Goal: Task Accomplishment & Management: Manage account settings

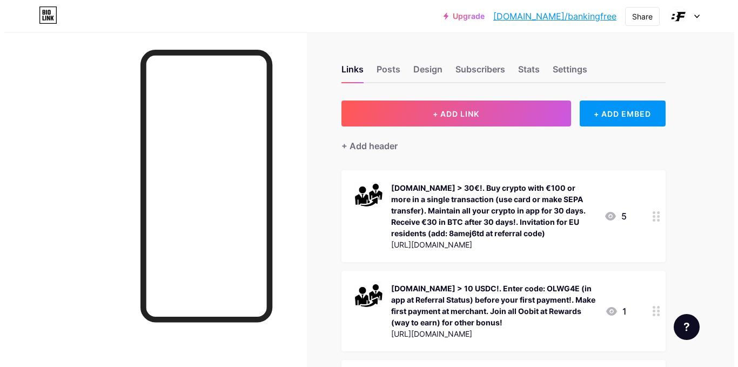
scroll to position [54, 0]
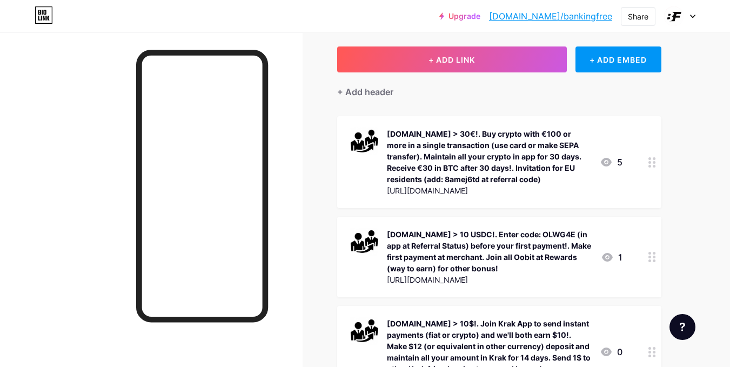
click at [489, 278] on div "https://get.oobit.app/o867n8" at bounding box center [489, 279] width 205 height 11
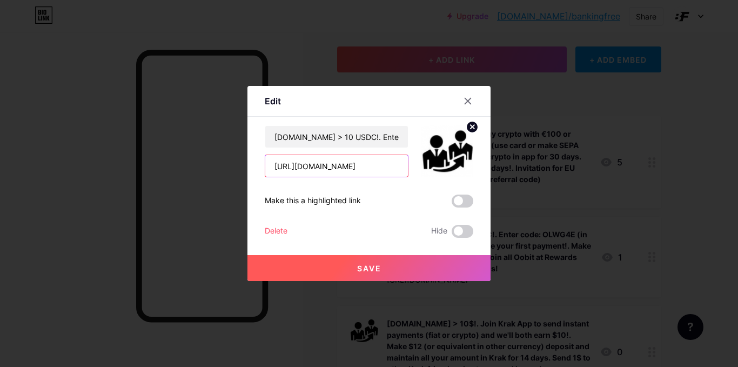
click at [379, 165] on input "https://get.oobit.app/o867n8" at bounding box center [336, 166] width 143 height 22
type input "[URL][DOMAIN_NAME]"
click at [372, 268] on span "Save" at bounding box center [369, 268] width 24 height 9
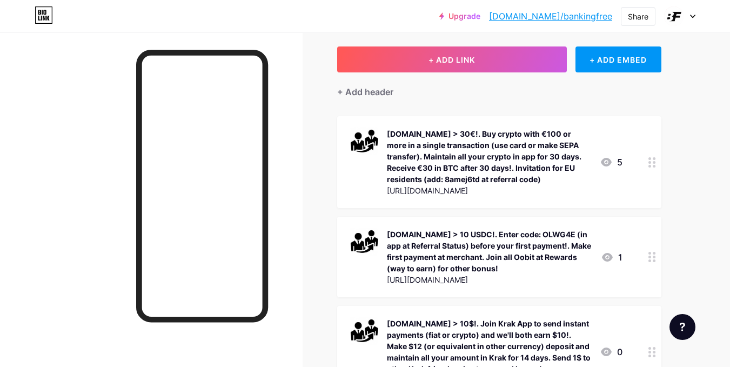
click at [430, 259] on div "OOBIT.COM > 10 USDC!. Enter code: OLWG4E (in app at Referral Status) before you…" at bounding box center [489, 251] width 205 height 45
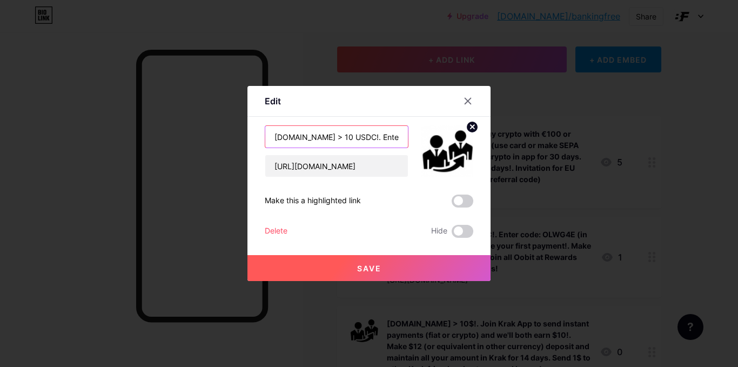
click at [367, 135] on input "OOBIT.COM > 10 USDC!. Enter code: OLWG4E (in app at Referral Status) before you…" at bounding box center [336, 137] width 143 height 22
drag, startPoint x: 368, startPoint y: 138, endPoint x: 415, endPoint y: 145, distance: 47.5
click at [415, 145] on div "OOBIT.COM > 10 USDC!. Enter code: OLWG4E (in app at Referral Status) before you…" at bounding box center [369, 151] width 209 height 52
click at [323, 135] on input "OOBIT.COM > 10 USDC!. Enter code: OLWG4E (in app at Referral Status) before you…" at bounding box center [336, 137] width 143 height 22
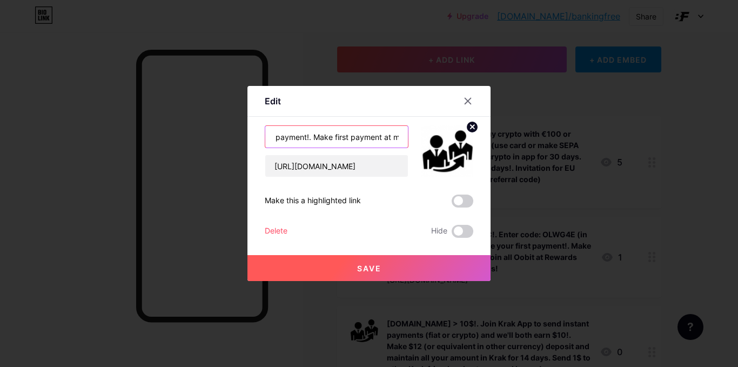
scroll to position [0, 345]
type input "OOBIT.COM > 10 USDC!. Enter code: OLWG4E (in app at Referral Status) before you…"
click at [370, 271] on span "Save" at bounding box center [369, 268] width 24 height 9
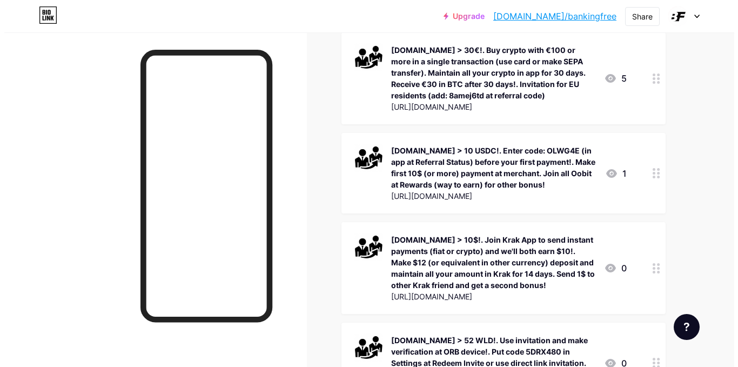
scroll to position [162, 0]
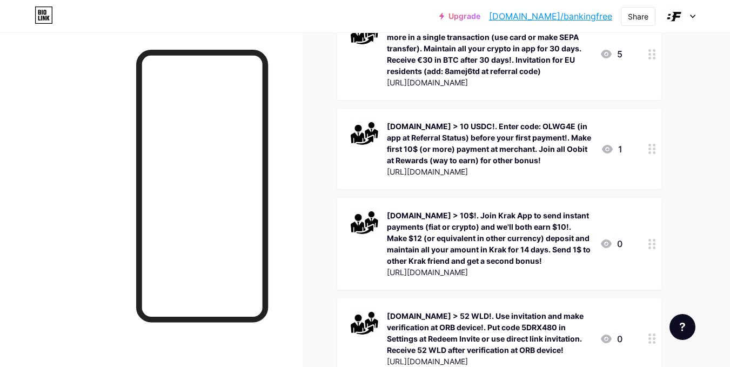
click at [509, 140] on div "OOBIT.COM > 10 USDC!. Enter code: OLWG4E (in app at Referral Status) before you…" at bounding box center [489, 143] width 205 height 45
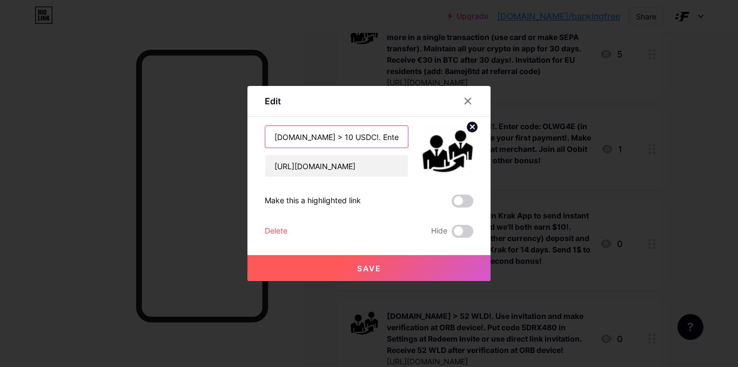
click at [365, 135] on input "OOBIT.COM > 10 USDC!. Enter code: OLWG4E (in app at Referral Status) before you…" at bounding box center [336, 137] width 143 height 22
drag, startPoint x: 365, startPoint y: 136, endPoint x: 437, endPoint y: 139, distance: 71.4
click at [437, 139] on div "OOBIT.COM > 10 USDC!. Enter code: OLWG4E (in app at Referral Status) before you…" at bounding box center [369, 151] width 209 height 52
click at [379, 134] on input "OOBIT.COM > 10 USDC!. Enter code: OLWG4E (in app at Referral Status) before you…" at bounding box center [336, 137] width 143 height 22
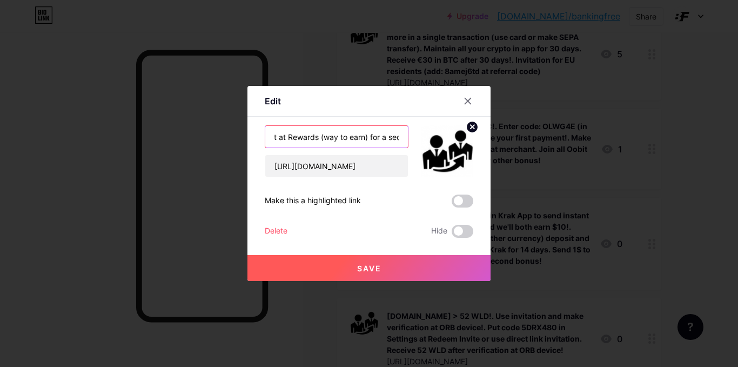
scroll to position [0, 606]
drag, startPoint x: 379, startPoint y: 139, endPoint x: 399, endPoint y: 138, distance: 20.6
click at [399, 138] on input "OOBIT.COM > 10 USDC!. Enter code: OLWG4E (in app at Referral Status) before you…" at bounding box center [336, 137] width 143 height 22
click at [381, 137] on input "OOBIT.COM > 10 USDC!. Enter code: OLWG4E (in app at Referral Status) before you…" at bounding box center [336, 137] width 143 height 22
click at [379, 138] on input "OOBIT.COM > 10 USDC!. Enter code: OLWG4E (in app at Referral Status) before you…" at bounding box center [336, 137] width 143 height 22
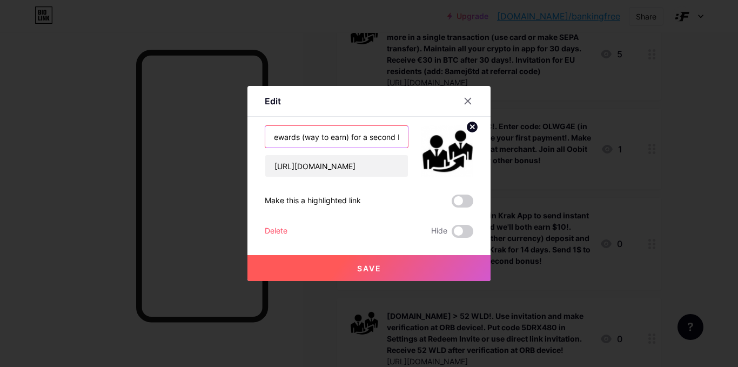
type input "[DOMAIN_NAME] > 10 USDC!. Enter code: OLWG4E (in app at Referral Status) before…"
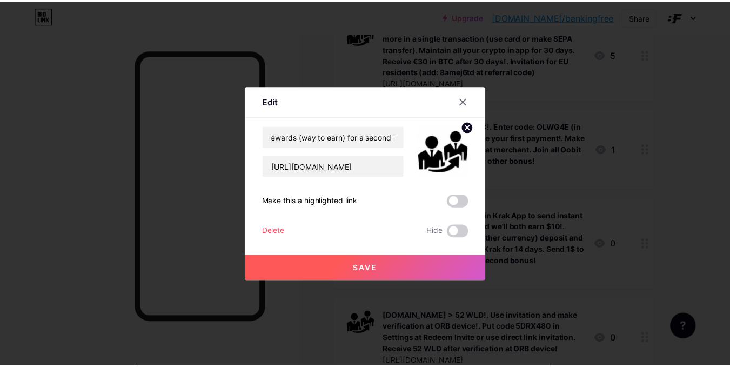
scroll to position [0, 0]
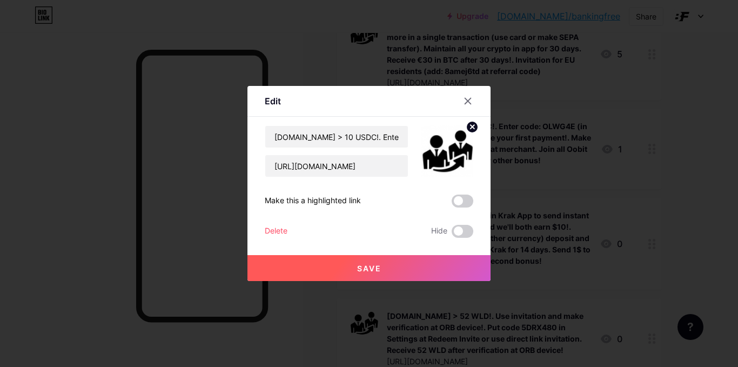
click at [373, 266] on span "Save" at bounding box center [369, 268] width 24 height 9
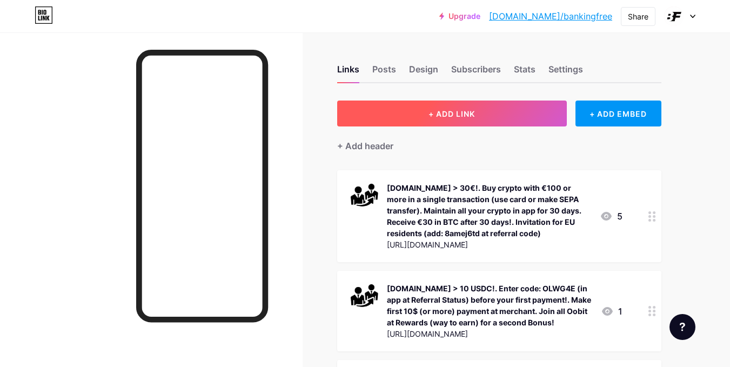
click at [442, 116] on span "+ ADD LINK" at bounding box center [452, 113] width 46 height 9
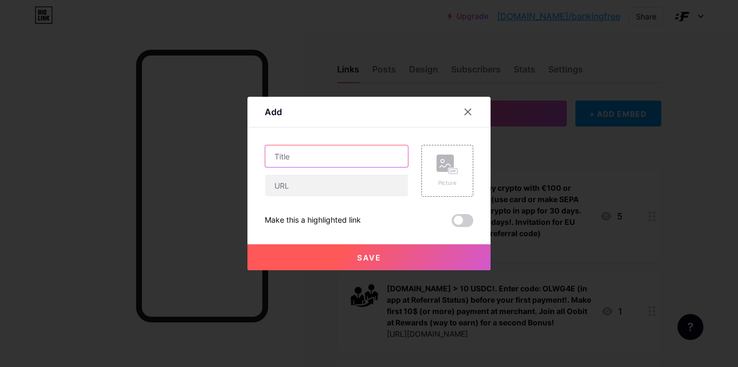
click at [276, 156] on input "text" at bounding box center [336, 156] width 143 height 22
paste input "[DOMAIN_NAME] > 20 USDG!. Use invitation with referral code: 8jz25sdy and make …"
type input "[DOMAIN_NAME] > 20 USDG!. Use invitation with referral code: 8jz25sdy and make …"
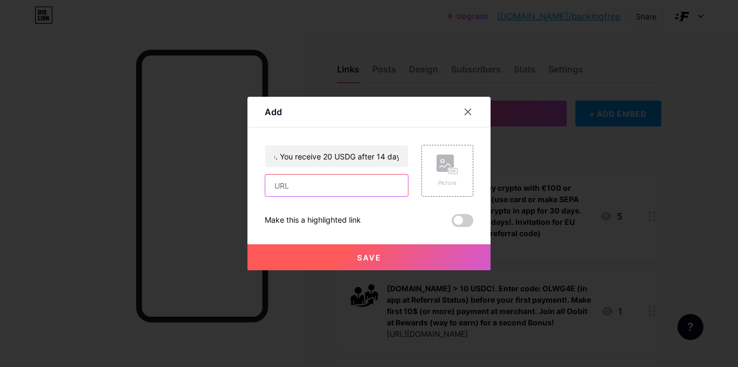
click at [284, 185] on input "text" at bounding box center [336, 186] width 143 height 22
paste input "[URL][DOMAIN_NAME]"
type input "[URL][DOMAIN_NAME]"
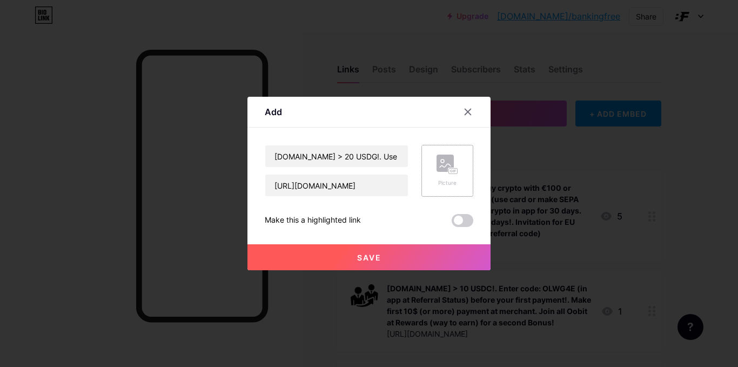
click at [441, 171] on rect at bounding box center [445, 163] width 17 height 17
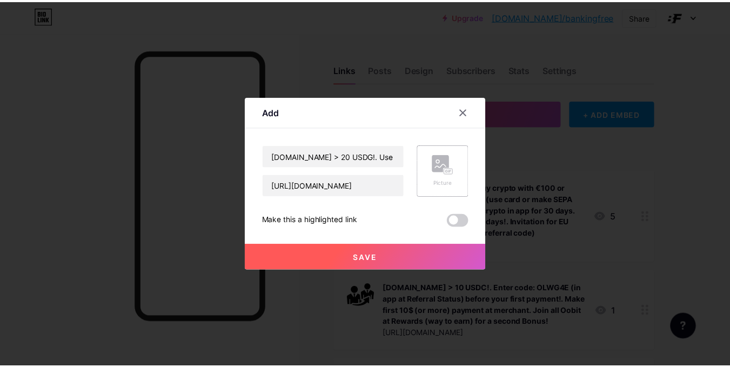
scroll to position [0, 0]
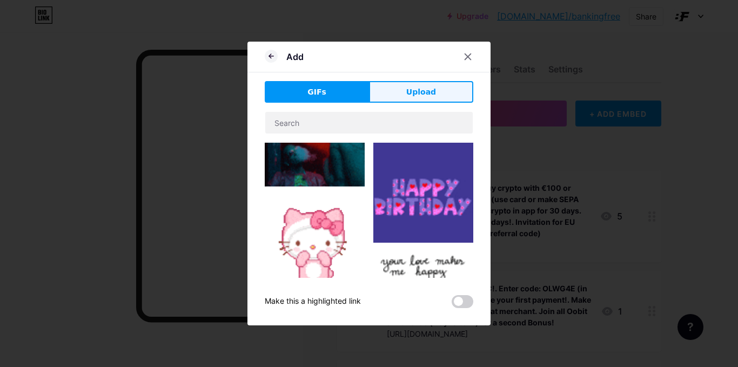
click at [434, 94] on span "Upload" at bounding box center [421, 91] width 30 height 11
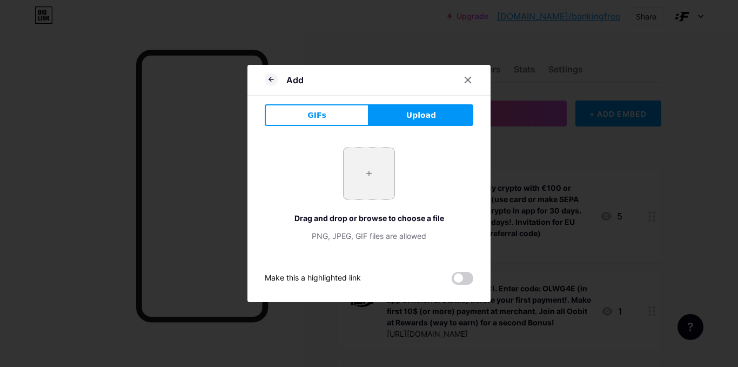
click at [369, 180] on input "file" at bounding box center [369, 173] width 51 height 51
type input "C:\fakepath\uE94fj9OQblQykBWfgqYXVjmnYgel9en.png"
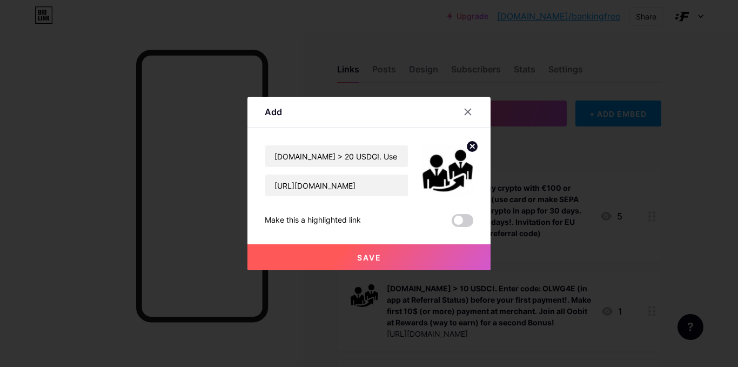
click at [371, 258] on span "Save" at bounding box center [369, 257] width 24 height 9
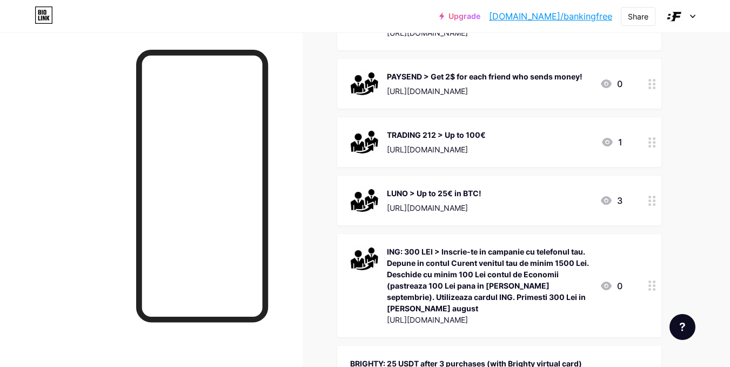
scroll to position [1998, 0]
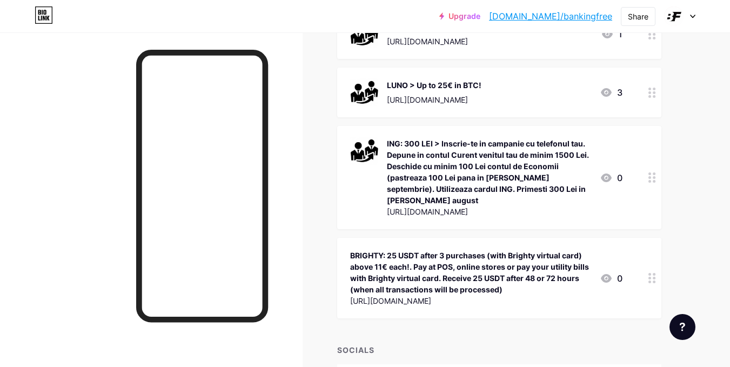
click at [538, 252] on div "BRIGHTY: 25 USDT after 3 purchases (with Brighty virtual card) above 11€ each!.…" at bounding box center [470, 272] width 241 height 45
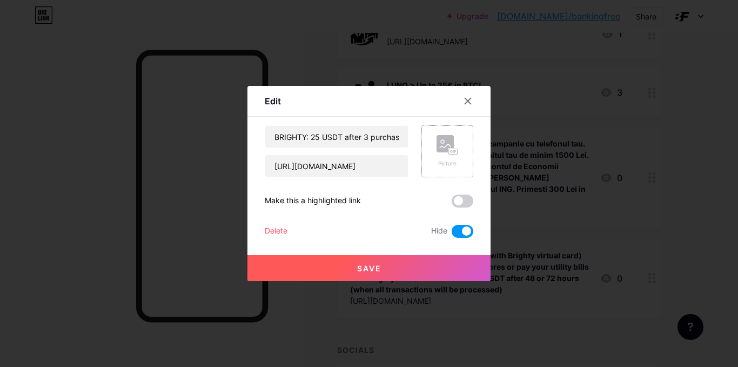
click at [458, 152] on rect at bounding box center [453, 151] width 9 height 5
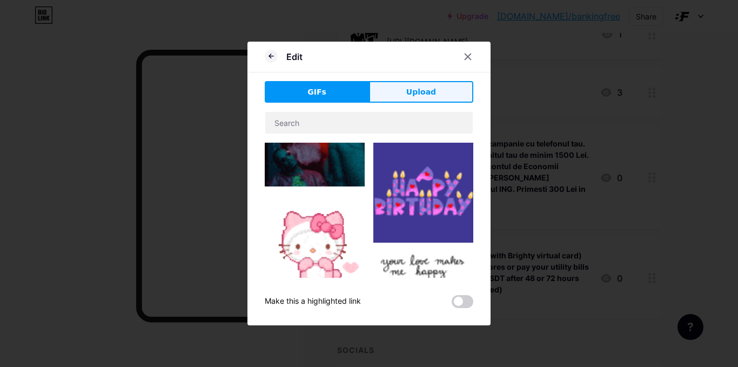
click at [440, 92] on button "Upload" at bounding box center [421, 92] width 104 height 22
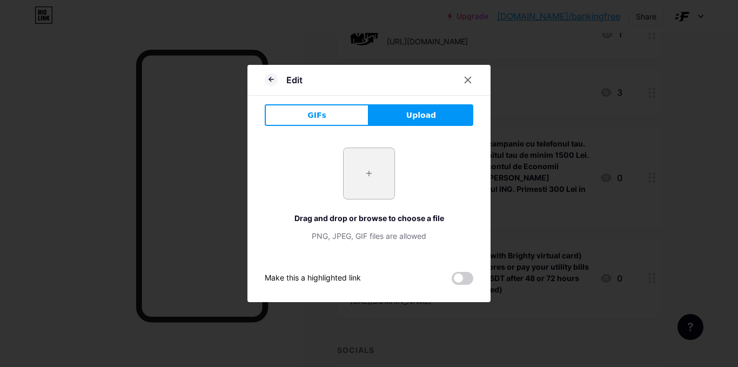
click at [372, 173] on input "file" at bounding box center [369, 173] width 51 height 51
type input "C:\fakepath\uE94fj9OQblQykBWfgqYXVjmnYgel9en.png"
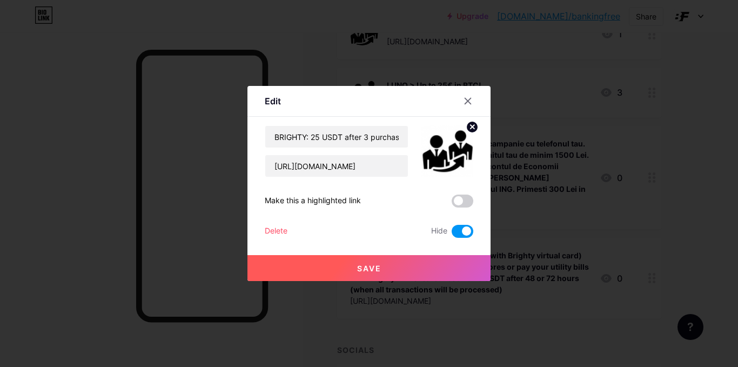
click at [362, 271] on span "Save" at bounding box center [369, 268] width 24 height 9
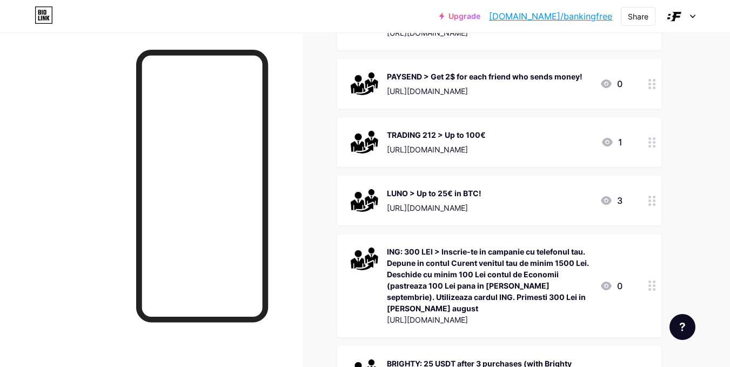
scroll to position [1836, 0]
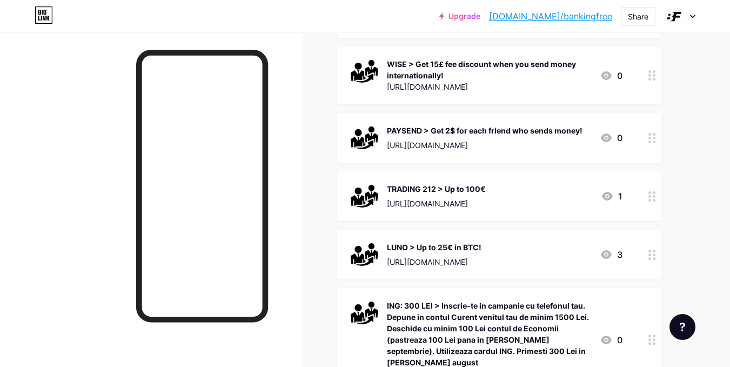
click at [486, 183] on div "TRADING 212 > Up to 100€" at bounding box center [436, 188] width 99 height 11
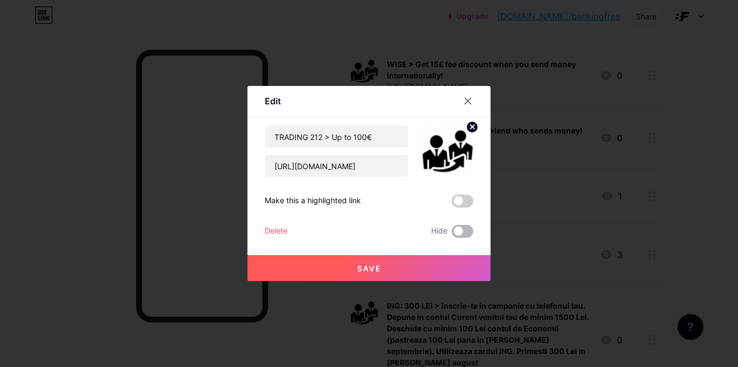
click at [466, 235] on span at bounding box center [463, 231] width 22 height 13
click at [452, 234] on input "checkbox" at bounding box center [452, 234] width 0 height 0
click at [354, 273] on button "Save" at bounding box center [368, 268] width 243 height 26
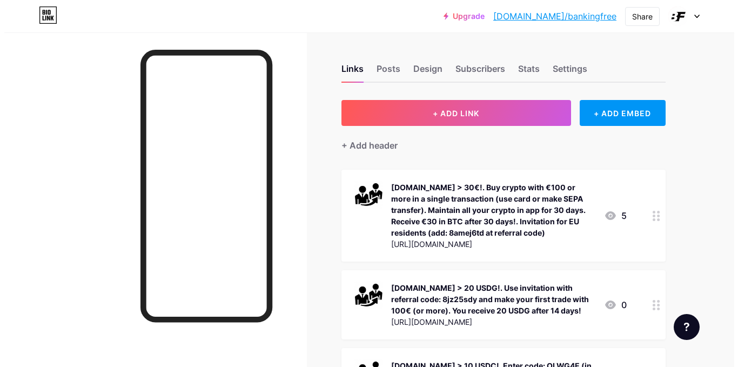
scroll to position [0, 0]
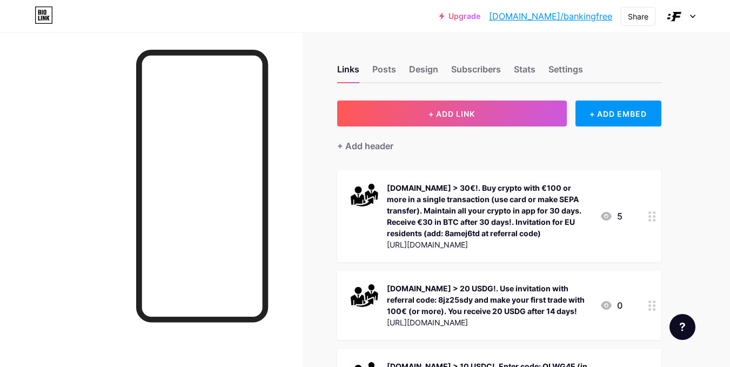
click at [423, 200] on div "KRIPTOMAT.IO > 30€!. Buy crypto with €100 or more in a single transaction (use …" at bounding box center [489, 210] width 204 height 57
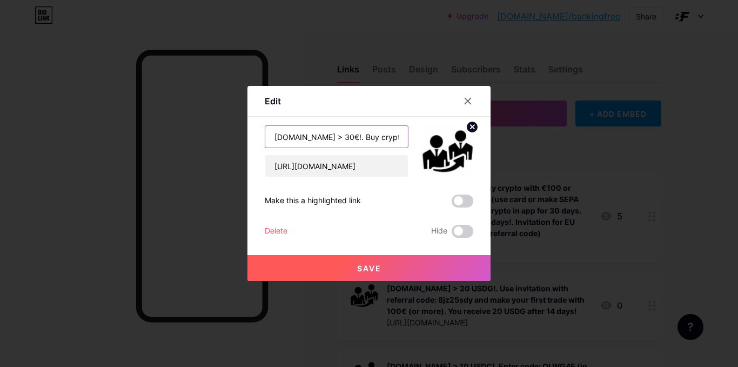
click at [369, 139] on input "KRIPTOMAT.IO > 30€!. Buy crypto with €100 or more in a single transaction (use …" at bounding box center [336, 137] width 143 height 22
drag, startPoint x: 369, startPoint y: 137, endPoint x: 405, endPoint y: 141, distance: 36.4
click at [405, 141] on input "KRIPTOMAT.IO > 30€!. Buy crypto with €100 or more in a single transaction (use …" at bounding box center [336, 137] width 143 height 22
click at [301, 135] on input "KRIPTOMAT.IO > 30€!. Buy crypto with €100 or more in a single transaction (use …" at bounding box center [336, 137] width 143 height 22
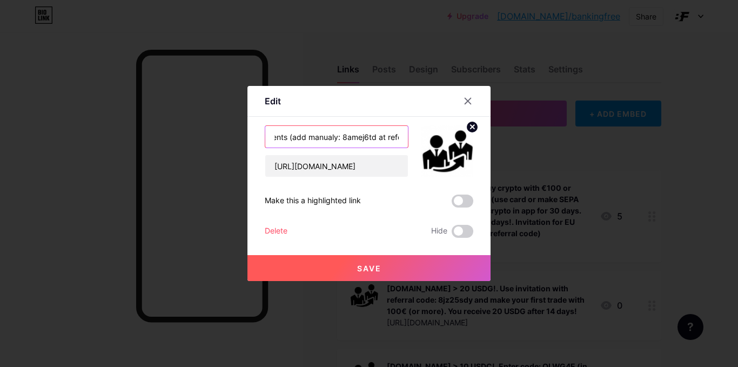
type input "KRIPTOMAT.IO > 30€!. Buy crypto with €100 or more in a single transaction (use …"
click at [360, 267] on span "Save" at bounding box center [369, 268] width 24 height 9
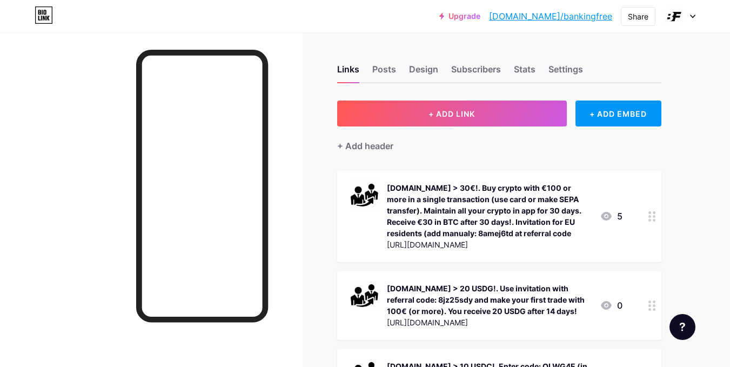
click at [497, 208] on div "KRIPTOMAT.IO > 30€!. Buy crypto with €100 or more in a single transaction (use …" at bounding box center [489, 210] width 204 height 57
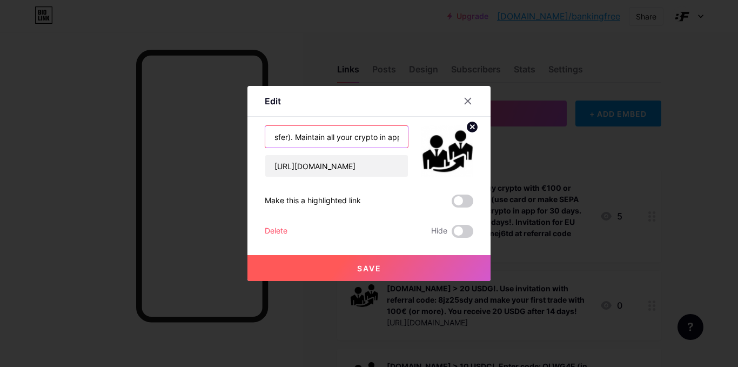
scroll to position [0, 788]
drag, startPoint x: 337, startPoint y: 137, endPoint x: 456, endPoint y: 143, distance: 118.5
click at [456, 143] on div "KRIPTOMAT.IO > 30€!. Buy crypto with €100 or more in a single transaction (use …" at bounding box center [369, 151] width 209 height 52
click at [399, 136] on input "KRIPTOMAT.IO > 30€!. Buy crypto with €100 or more in a single transaction (use …" at bounding box center [336, 137] width 143 height 22
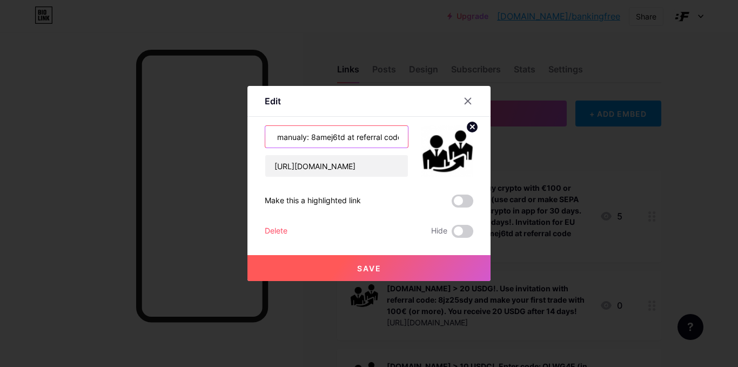
type input "KRIPTOMAT.IO > 30€!. Buy crypto with €100 or more in a single transaction (use …"
click at [359, 268] on span "Save" at bounding box center [369, 268] width 24 height 9
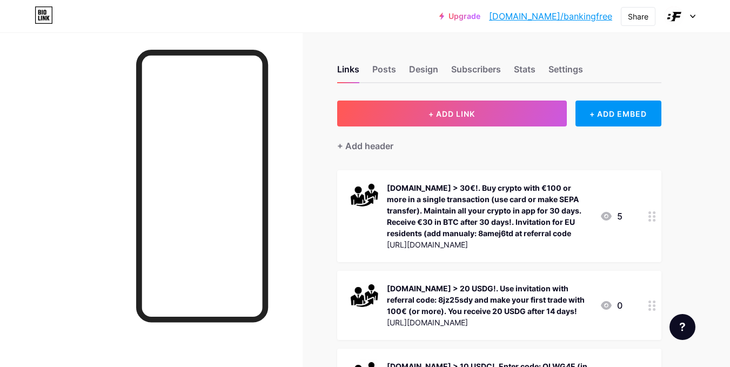
click at [503, 219] on div "KRIPTOMAT.IO > 30€!. Buy crypto with €100 or more in a single transaction (use …" at bounding box center [489, 210] width 204 height 57
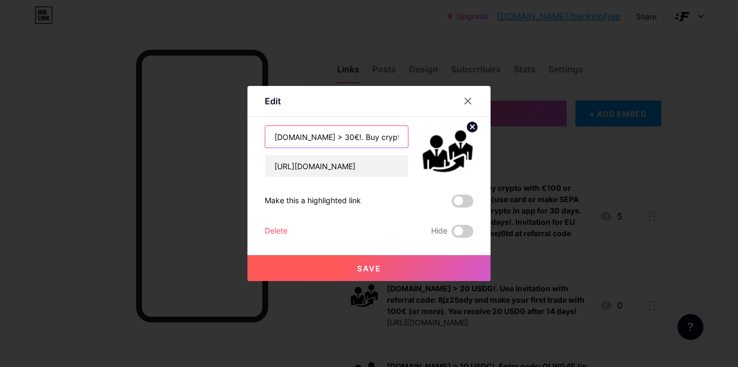
click at [366, 135] on input "KRIPTOMAT.IO > 30€!. Buy crypto with €100 or more in a single transaction (use …" at bounding box center [336, 137] width 143 height 22
drag, startPoint x: 353, startPoint y: 140, endPoint x: 440, endPoint y: 140, distance: 87.0
click at [440, 140] on div "KRIPTOMAT.IO > 30€!. Buy crypto with €100 or more in a single transaction (use …" at bounding box center [369, 151] width 209 height 52
click at [322, 139] on input "KRIPTOMAT.IO > 30€!. Buy crypto with €100 or more in a single transaction (use …" at bounding box center [336, 137] width 143 height 22
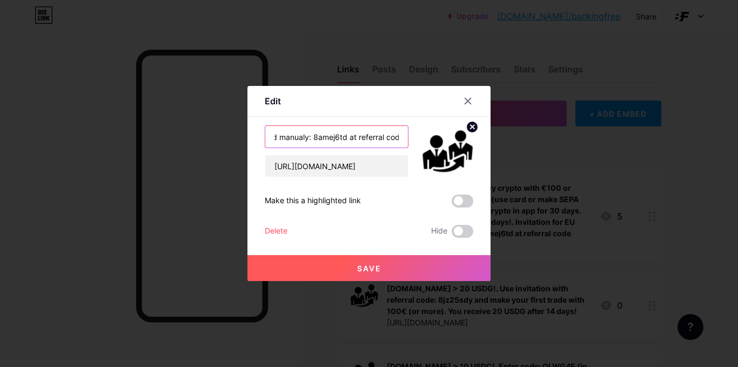
click at [276, 138] on input "KRIPTOMAT.IO > 30€!. Buy crypto with €100 or more in a single transaction (use …" at bounding box center [336, 137] width 143 height 22
click at [291, 137] on input "KRIPTOMAT.IO > 30€!. Buy crypto with €100 or more in a single transaction (use …" at bounding box center [336, 137] width 143 height 22
type input "KRIPTOMAT.IO > 30€!. Buy crypto with €100 or more in a single transaction (use …"
click at [363, 270] on span "Save" at bounding box center [369, 268] width 24 height 9
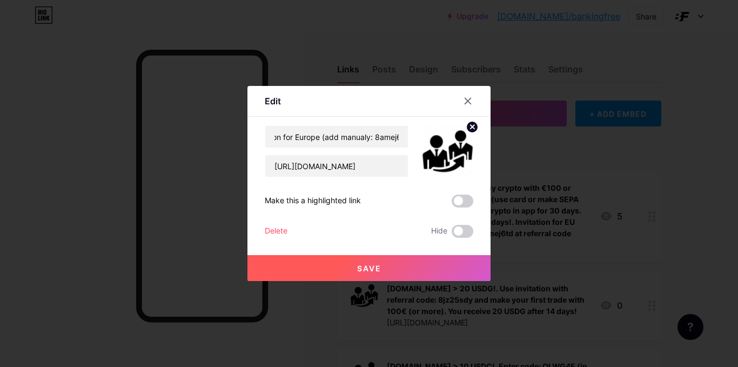
scroll to position [0, 0]
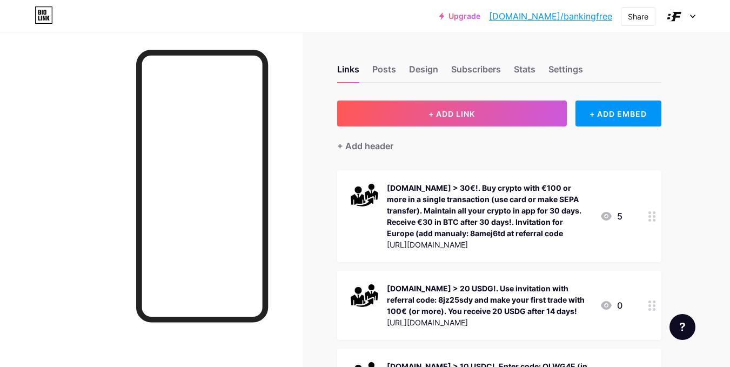
click at [489, 211] on div "KRIPTOMAT.IO > 30€!. Buy crypto with €100 or more in a single transaction (use …" at bounding box center [489, 210] width 204 height 57
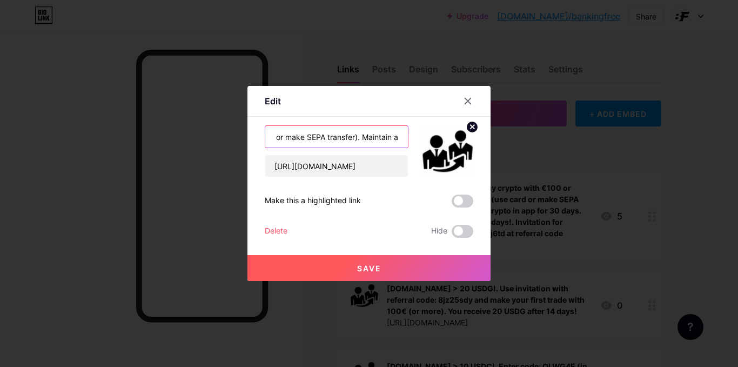
scroll to position [0, 768]
drag, startPoint x: 350, startPoint y: 137, endPoint x: 484, endPoint y: 139, distance: 134.0
click at [541, 137] on div "Edit Content YouTube Play YouTube video without leaving your page. ADD Vimeo Pl…" at bounding box center [369, 183] width 738 height 367
click at [399, 137] on input "KRIPTOMAT.IO > 30€!. Buy crypto with €100 or more in a single transaction (use …" at bounding box center [336, 137] width 143 height 22
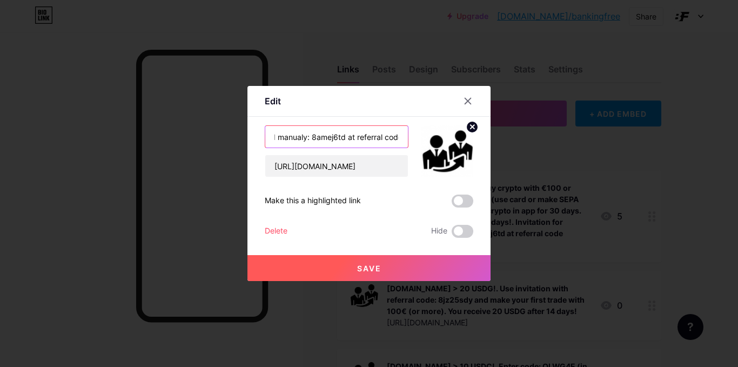
type input "[DOMAIN_NAME] > 30€!. Buy crypto with €100 or more in a single transaction (use…"
click at [356, 267] on button "Save" at bounding box center [368, 268] width 243 height 26
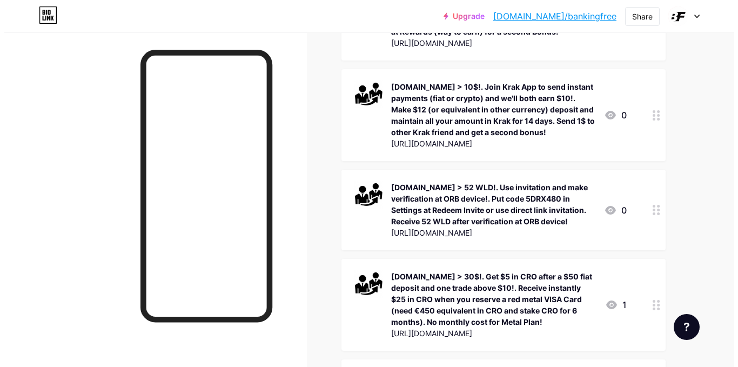
scroll to position [378, 0]
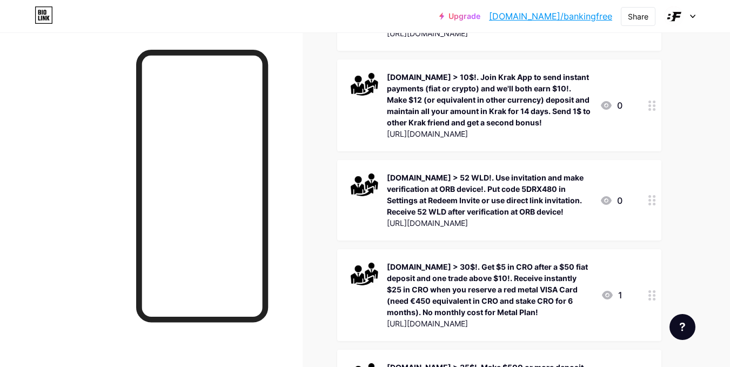
click at [451, 196] on div "WORLD.ORG > 52 WLD!. Use invitation and make verification at ORB device!. Put c…" at bounding box center [489, 194] width 204 height 45
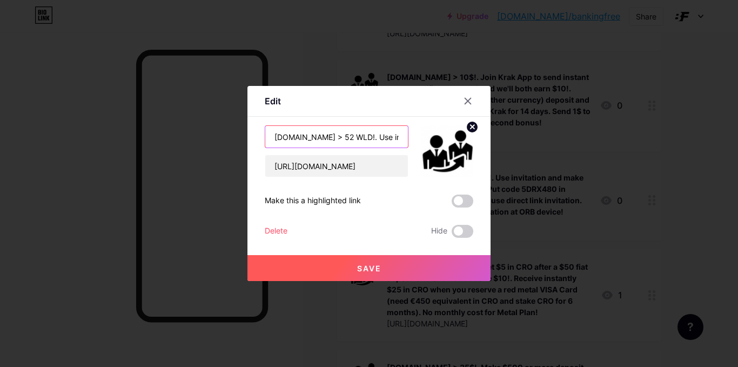
click at [337, 138] on input "WORLD.ORG > 52 WLD!. Use invitation and make verification at ORB device!. Put c…" at bounding box center [336, 137] width 143 height 22
type input "WORLD.ORG > 50 WLD!. Use invitation and make verification at ORB device!. Put c…"
click at [354, 262] on button "Save" at bounding box center [368, 268] width 243 height 26
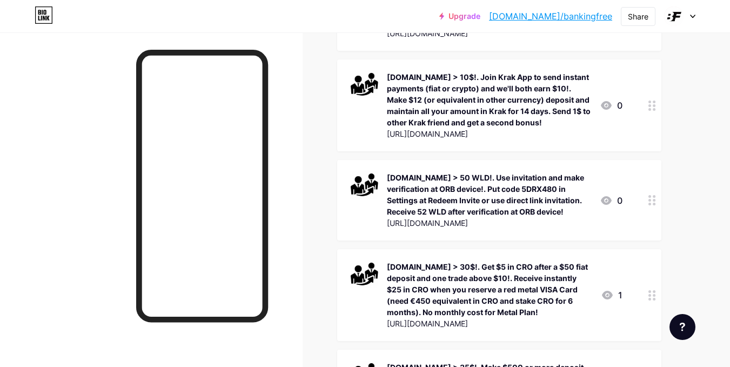
click at [470, 199] on div "WORLD.ORG > 50 WLD!. Use invitation and make verification at ORB device!. Put c…" at bounding box center [489, 194] width 204 height 45
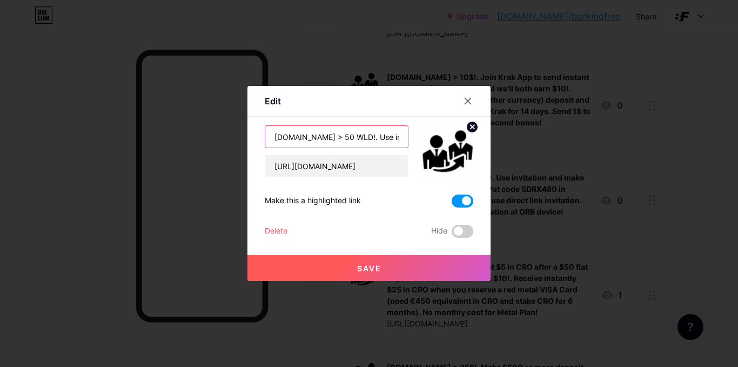
click at [343, 131] on input "WORLD.ORG > 50 WLD!. Use invitation and make verification at ORB device!. Put c…" at bounding box center [336, 137] width 143 height 22
drag, startPoint x: 341, startPoint y: 135, endPoint x: 425, endPoint y: 137, distance: 83.8
click at [432, 139] on div "WORLD.ORG > 50 WLD!. Use invitation and make verification at ORB device!. Put c…" at bounding box center [369, 151] width 209 height 52
click at [308, 136] on input "WORLD.ORG > 50 WLD!. Use invitation and make verification at ORB device!. Put c…" at bounding box center [336, 137] width 143 height 22
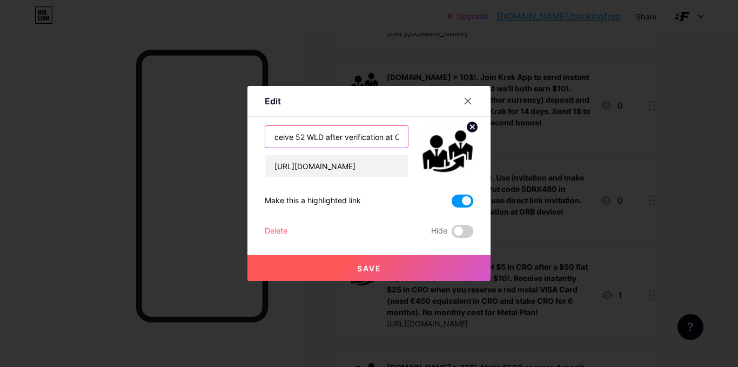
scroll to position [0, 543]
type input "[DOMAIN_NAME] > 50 WLD!. Use invitation and make verification at ORB device!. P…"
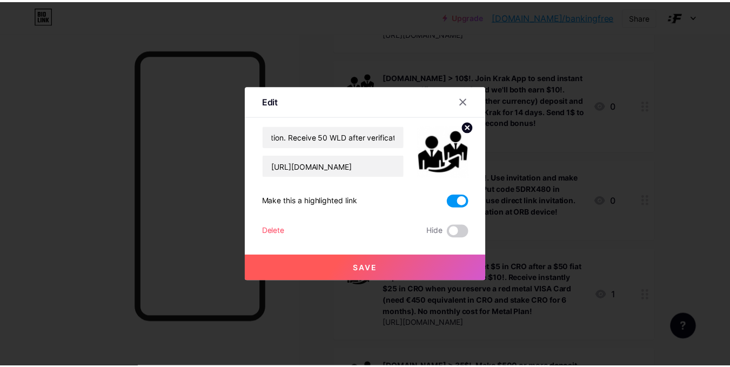
scroll to position [0, 0]
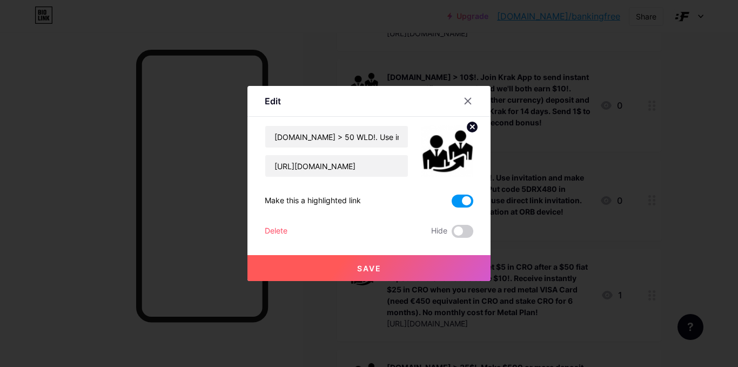
click at [376, 267] on span "Save" at bounding box center [369, 268] width 24 height 9
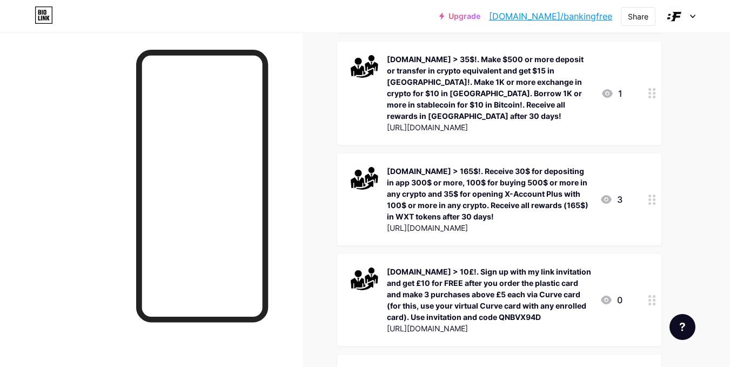
scroll to position [594, 0]
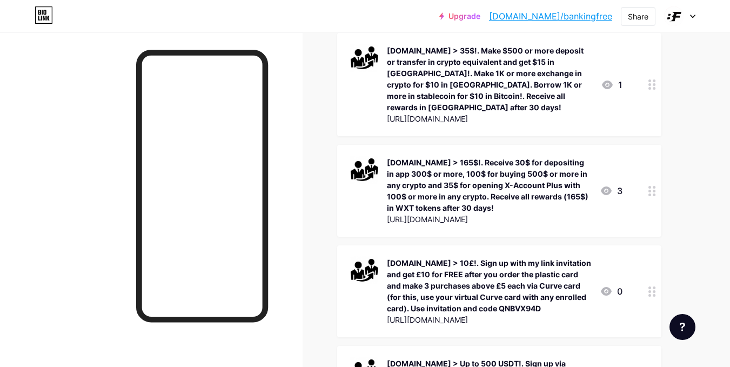
click at [559, 277] on div "[DOMAIN_NAME] > 10£!. Sign up with my link invitation and get £10 for FREE afte…" at bounding box center [489, 285] width 204 height 57
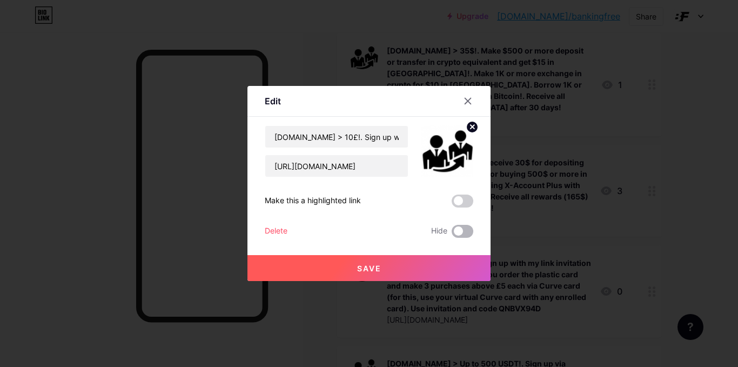
click at [467, 234] on span at bounding box center [463, 231] width 22 height 13
click at [452, 234] on input "checkbox" at bounding box center [452, 234] width 0 height 0
click at [376, 269] on span "Save" at bounding box center [369, 268] width 24 height 9
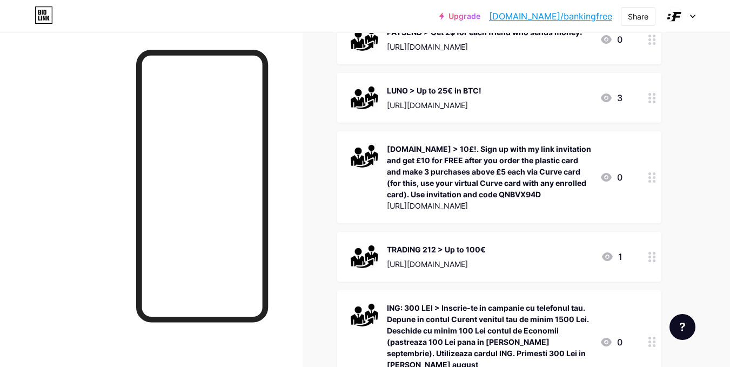
scroll to position [1837, 0]
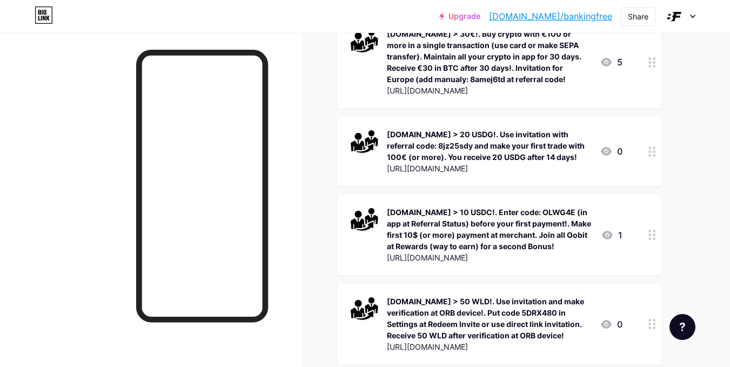
scroll to position [270, 0]
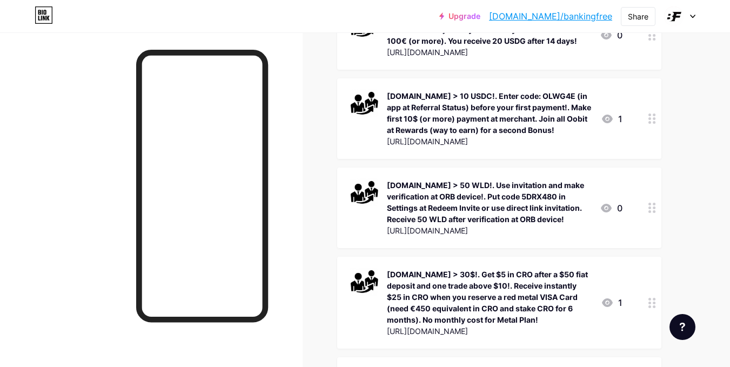
click at [489, 209] on div "[DOMAIN_NAME] > 50 WLD!. Use invitation and make verification at ORB device!. P…" at bounding box center [489, 201] width 204 height 45
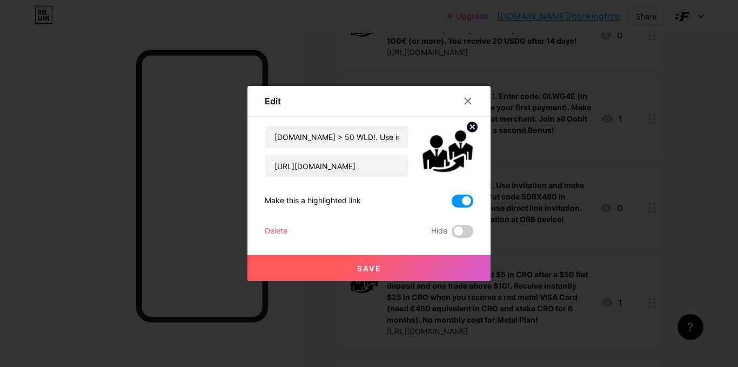
click at [454, 199] on span at bounding box center [463, 201] width 22 height 13
click at [452, 204] on input "checkbox" at bounding box center [452, 204] width 0 height 0
click at [373, 270] on span "Save" at bounding box center [369, 268] width 24 height 9
